Goal: Find specific page/section

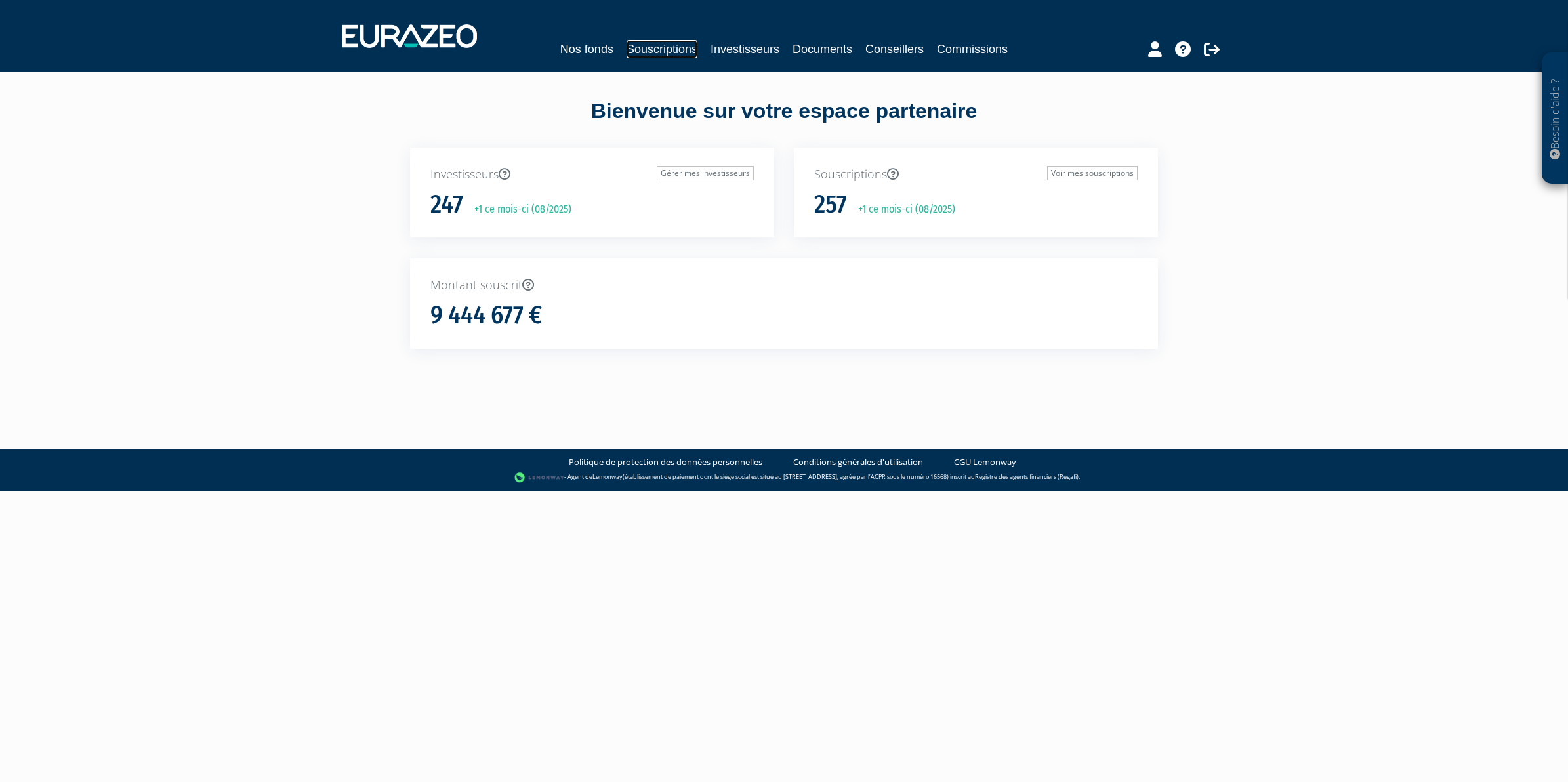
drag, startPoint x: 679, startPoint y: 52, endPoint x: 666, endPoint y: 49, distance: 13.3
click at [679, 52] on link "Souscriptions" at bounding box center [662, 49] width 71 height 18
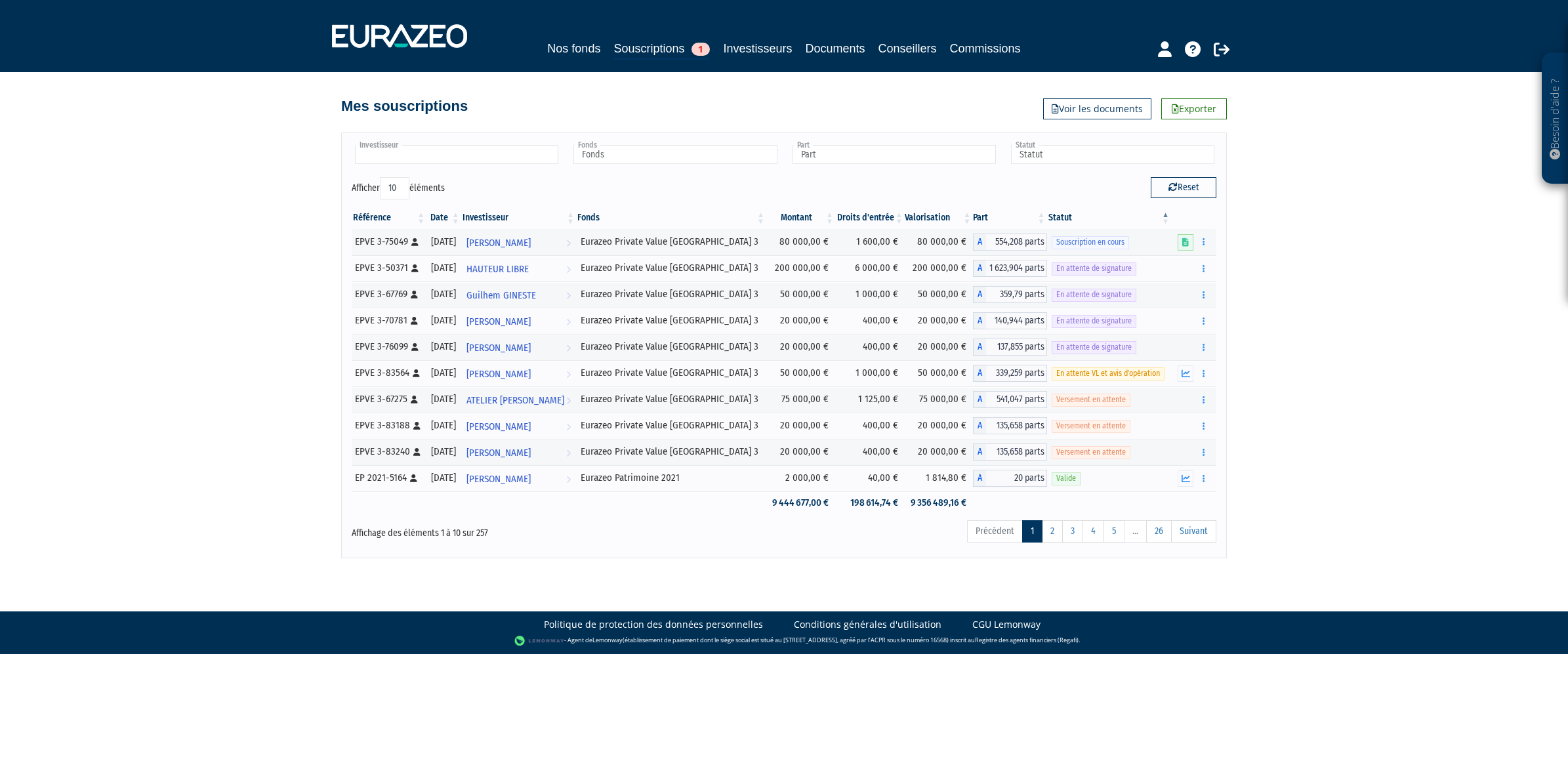
click at [513, 168] on div at bounding box center [456, 155] width 208 height 24
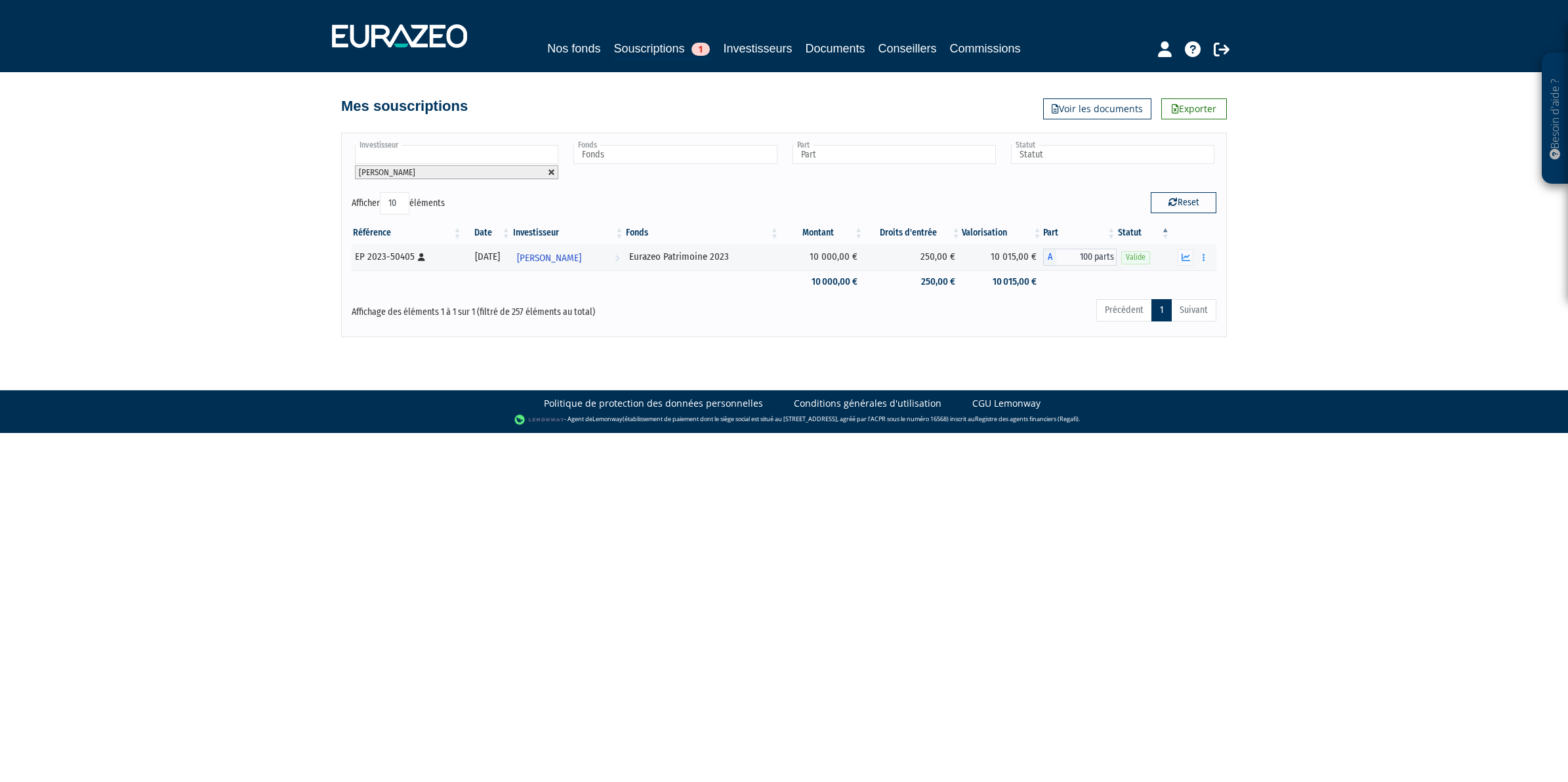
click at [555, 172] on link at bounding box center [551, 172] width 8 height 8
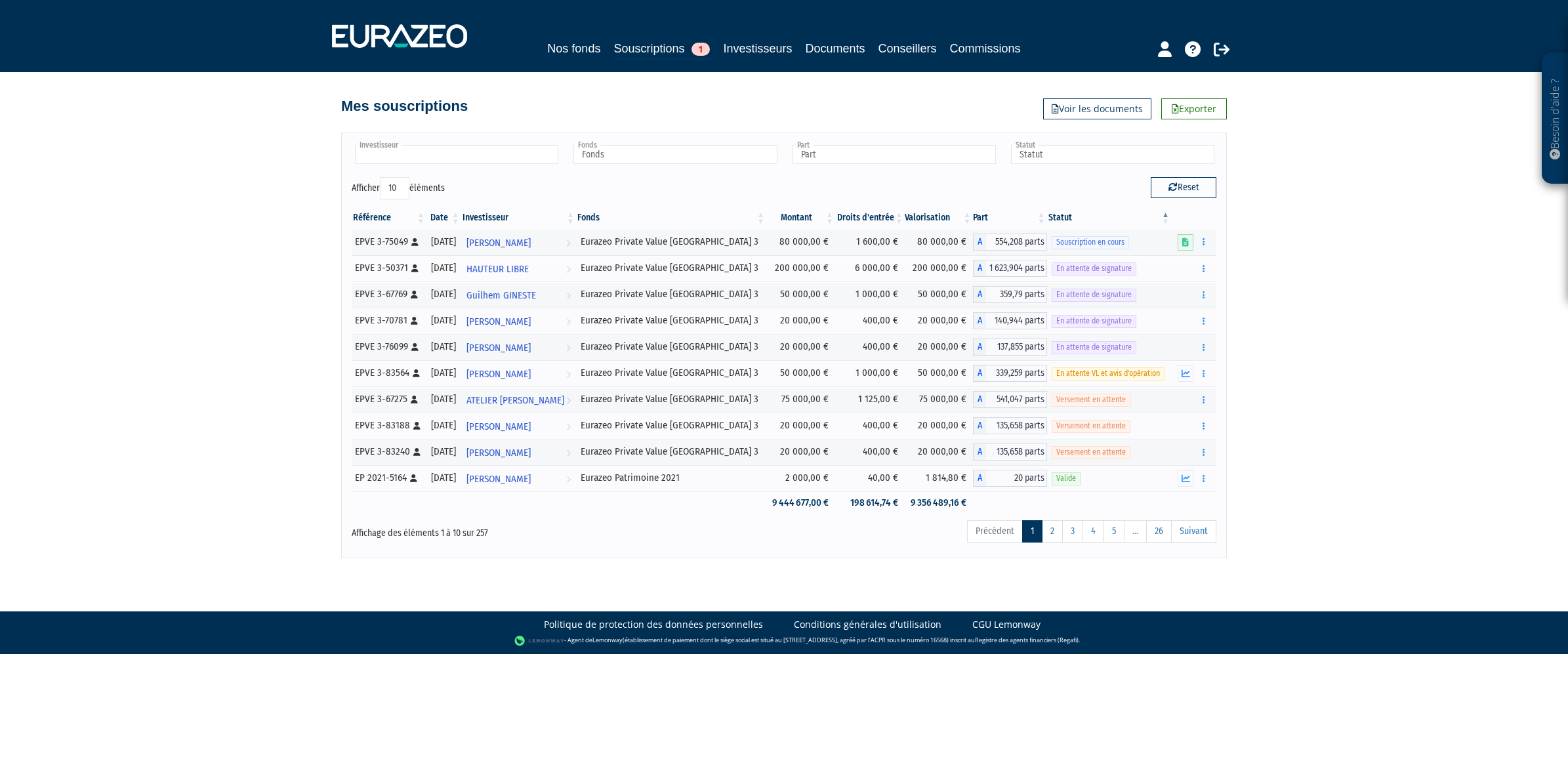
click at [476, 149] on input "text" at bounding box center [456, 154] width 204 height 19
drag, startPoint x: 675, startPoint y: 42, endPoint x: 682, endPoint y: 36, distance: 9.2
type input "Investisseur"
drag, startPoint x: 682, startPoint y: 36, endPoint x: 220, endPoint y: 119, distance: 469.4
click at [220, 119] on div "Besoin d'aide ? × J'ai besoin d'aide Si vous avez une question à propos du fonc…" at bounding box center [784, 279] width 1568 height 559
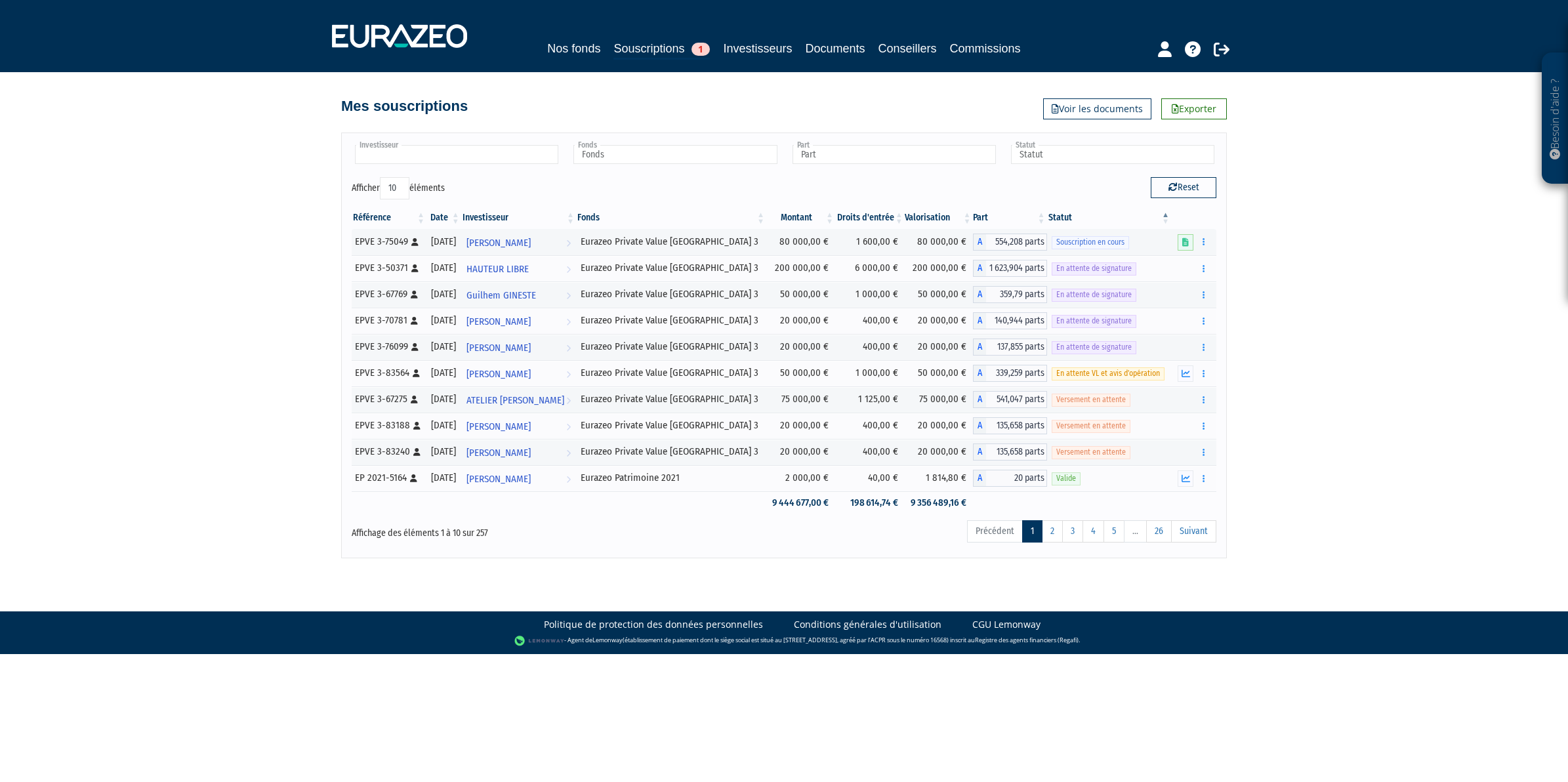
click at [417, 165] on li at bounding box center [456, 155] width 204 height 20
type input "b"
type input "Investisseur"
